Goal: Task Accomplishment & Management: Manage account settings

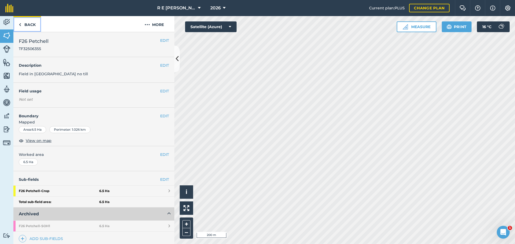
click at [17, 23] on link "Back" at bounding box center [27, 24] width 28 height 16
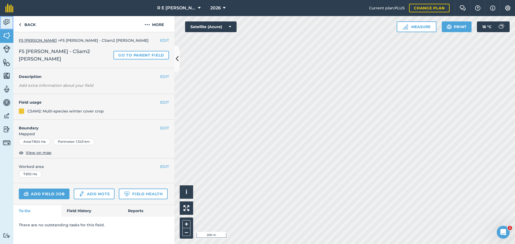
click at [7, 22] on img at bounding box center [7, 22] width 8 height 8
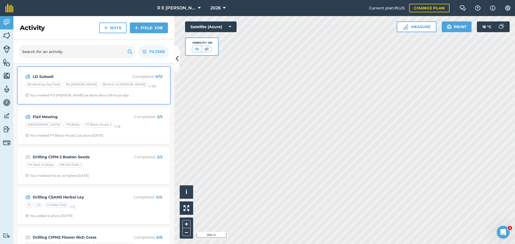
click at [129, 94] on span "You marked F12 [PERSON_NAME] as done about 19 hours ago" at bounding box center [93, 95] width 137 height 4
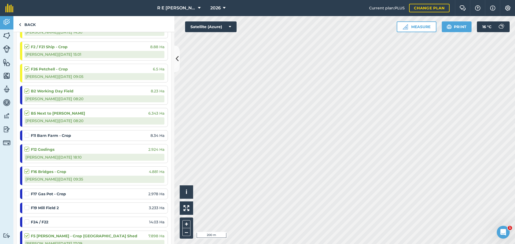
scroll to position [134, 0]
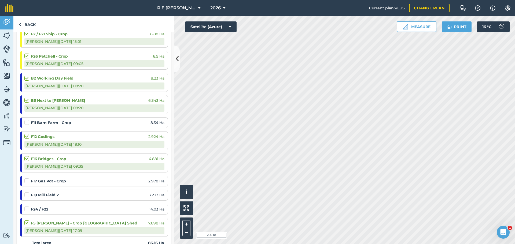
click at [28, 178] on label at bounding box center [27, 178] width 6 height 0
click at [28, 182] on input "checkbox" at bounding box center [25, 179] width 3 height 3
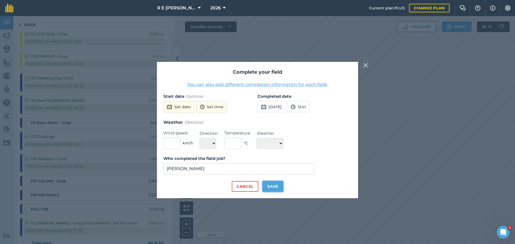
click at [270, 186] on button "Save" at bounding box center [273, 186] width 21 height 11
checkbox input "true"
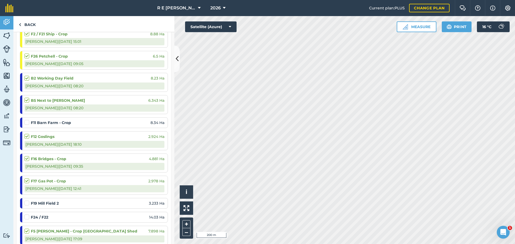
click at [27, 201] on label at bounding box center [27, 201] width 6 height 0
click at [27, 204] on input "checkbox" at bounding box center [25, 202] width 3 height 3
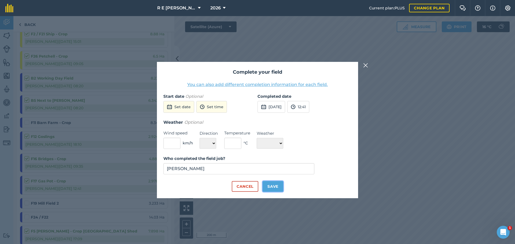
click at [269, 187] on button "Save" at bounding box center [273, 186] width 21 height 11
checkbox input "true"
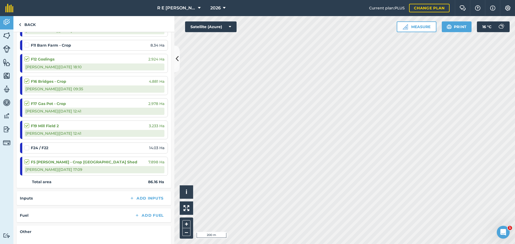
scroll to position [215, 0]
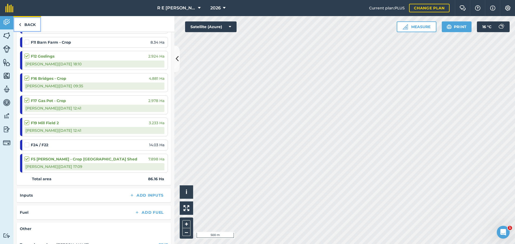
click at [20, 24] on img at bounding box center [20, 24] width 2 height 6
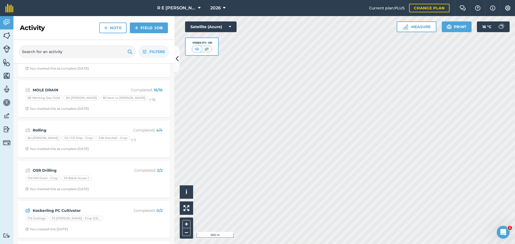
scroll to position [295, 0]
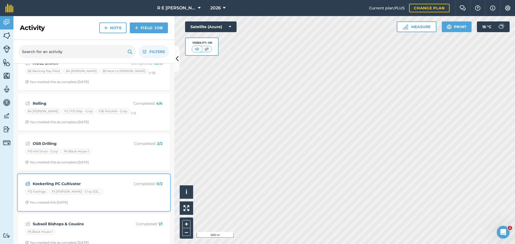
click at [112, 190] on div "F12 Goslings F5 [PERSON_NAME] - Crop [GEOGRAPHIC_DATA] Shed" at bounding box center [93, 192] width 137 height 7
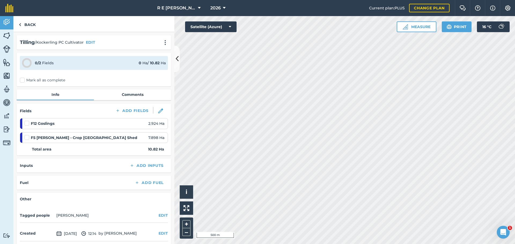
click at [26, 121] on label at bounding box center [27, 121] width 6 height 0
click at [26, 123] on input "checkbox" at bounding box center [25, 122] width 3 height 3
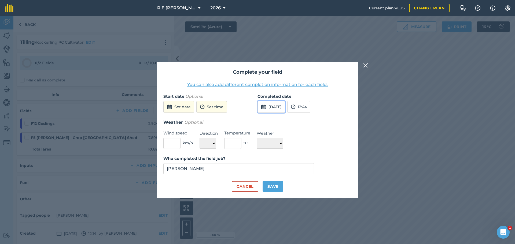
click at [283, 109] on button "[DATE]" at bounding box center [272, 107] width 28 height 12
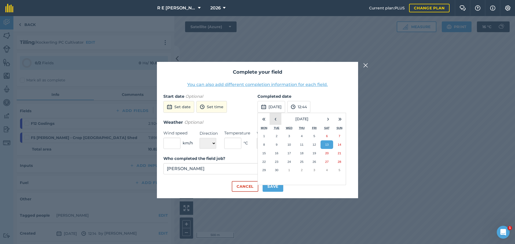
click at [274, 121] on button "‹" at bounding box center [276, 119] width 12 height 12
click at [304, 161] on button "21" at bounding box center [302, 162] width 13 height 9
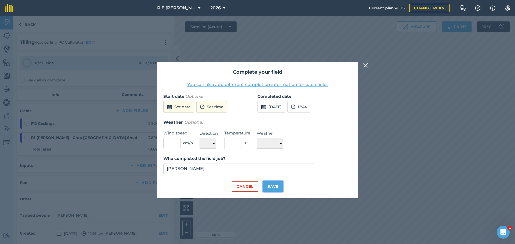
click at [271, 185] on button "Save" at bounding box center [273, 186] width 21 height 11
checkbox input "true"
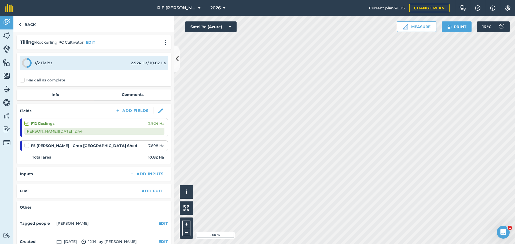
click at [26, 143] on label at bounding box center [27, 143] width 6 height 0
click at [26, 146] on input "checkbox" at bounding box center [25, 144] width 3 height 3
checkbox input "false"
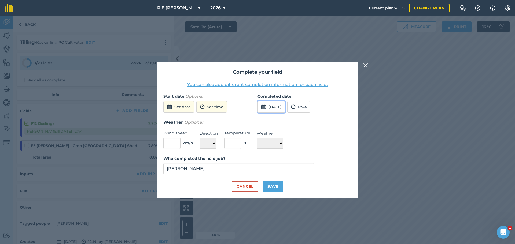
click at [280, 108] on button "[DATE]" at bounding box center [272, 107] width 28 height 12
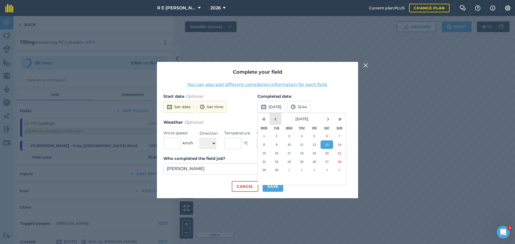
click at [276, 119] on button "‹" at bounding box center [276, 119] width 12 height 12
click at [301, 160] on abbr "21" at bounding box center [301, 161] width 3 height 3
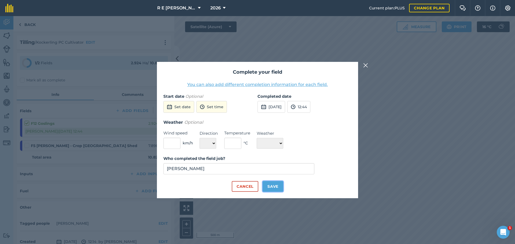
click at [278, 183] on button "Save" at bounding box center [273, 186] width 21 height 11
checkbox input "true"
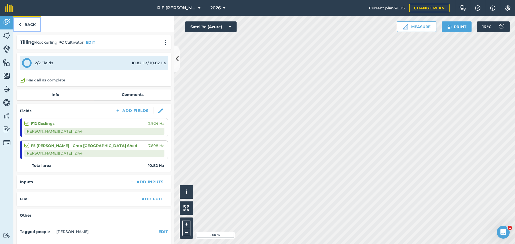
click at [33, 26] on link "Back" at bounding box center [27, 24] width 28 height 16
